Goal: Information Seeking & Learning: Learn about a topic

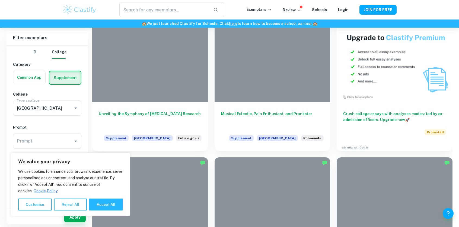
scroll to position [289, 0]
click at [114, 198] on div "We use cookies to enhance your browsing experience, serve personalised ads or c…" at bounding box center [70, 190] width 105 height 42
click at [113, 205] on button "Accept All" at bounding box center [106, 205] width 34 height 12
checkbox input "true"
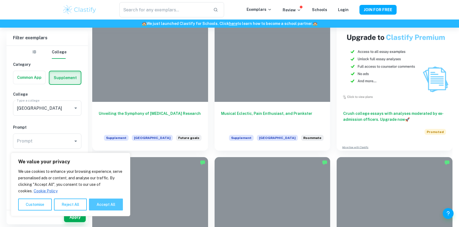
checkbox input "true"
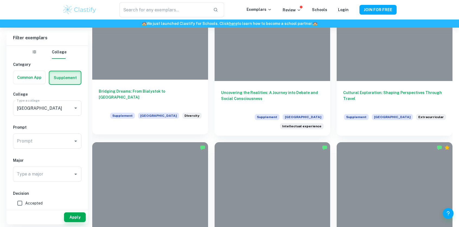
scroll to position [453, 0]
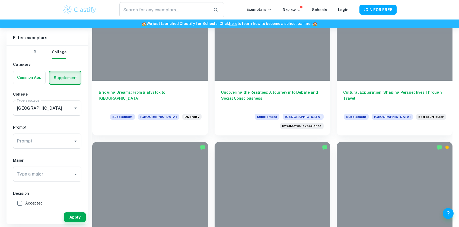
click at [20, 204] on input "Accepted" at bounding box center [19, 203] width 11 height 11
checkbox input "true"
click at [70, 216] on button "Apply" at bounding box center [75, 218] width 22 height 10
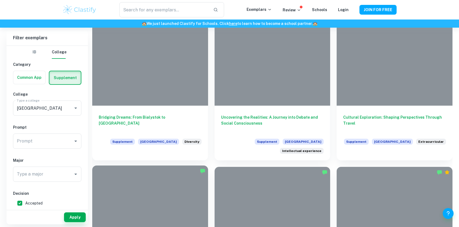
scroll to position [429, 0]
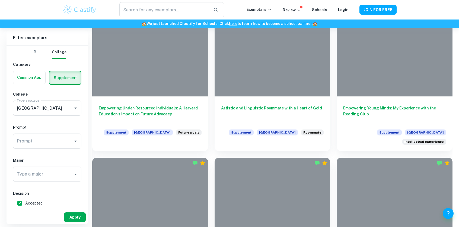
click at [78, 216] on button "Apply" at bounding box center [75, 218] width 22 height 10
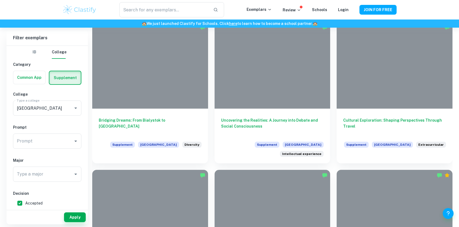
scroll to position [420, 0]
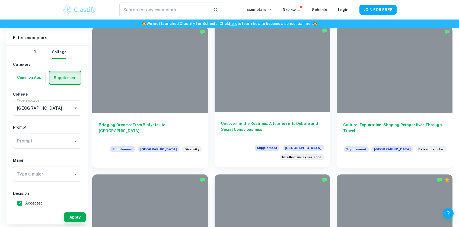
click at [252, 118] on div "Uncovering the Realities: A Journey into Debate and Social Consciousness Supple…" at bounding box center [273, 139] width 116 height 55
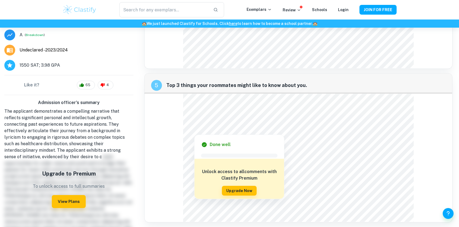
scroll to position [134, 0]
